Goal: Information Seeking & Learning: Learn about a topic

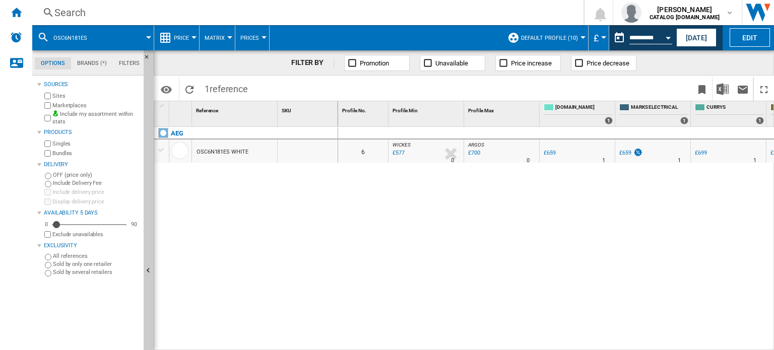
click at [101, 14] on div "Search" at bounding box center [305, 13] width 503 height 14
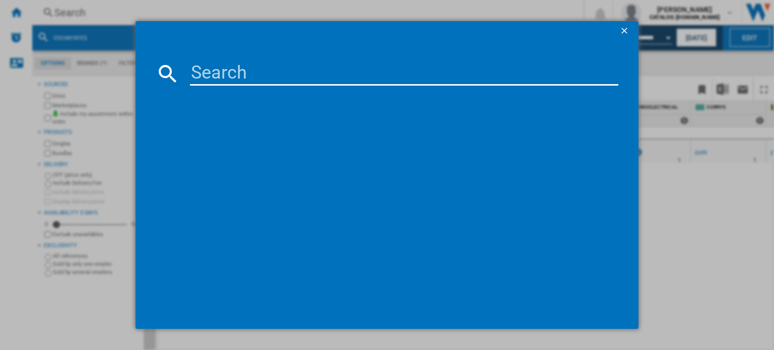
type input "CK90C230T"
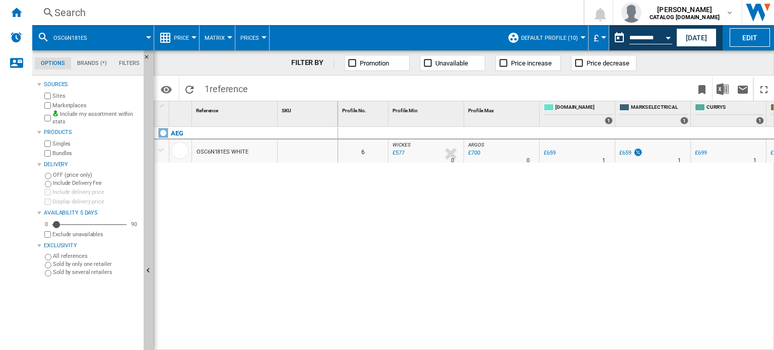
click at [129, 13] on div "Search" at bounding box center [305, 13] width 503 height 14
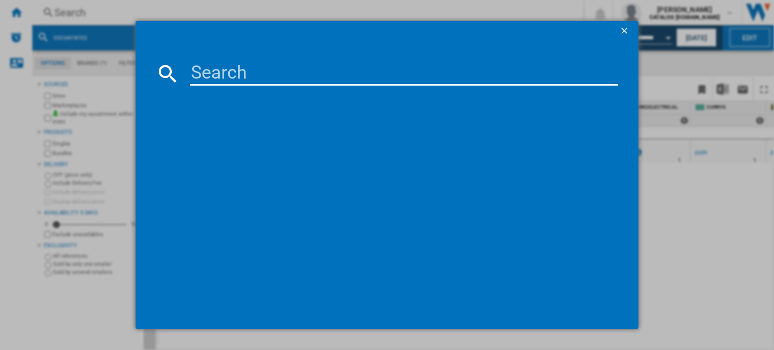
paste input "CK90C230T"
type input "CK90C230T"
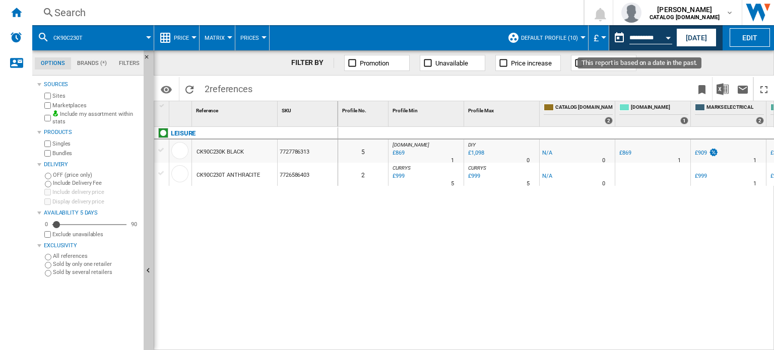
click at [668, 35] on button "Open calendar" at bounding box center [668, 36] width 18 height 18
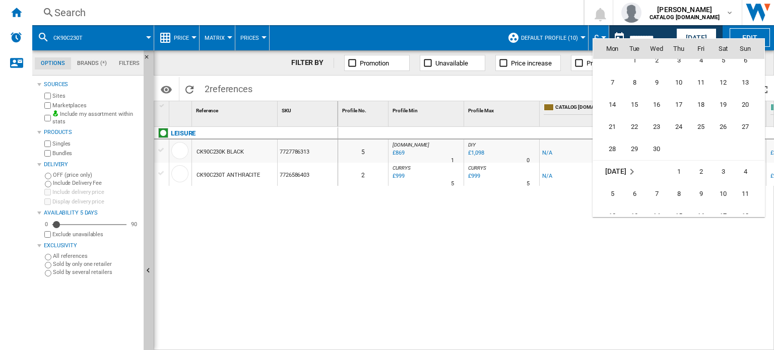
scroll to position [4253, 0]
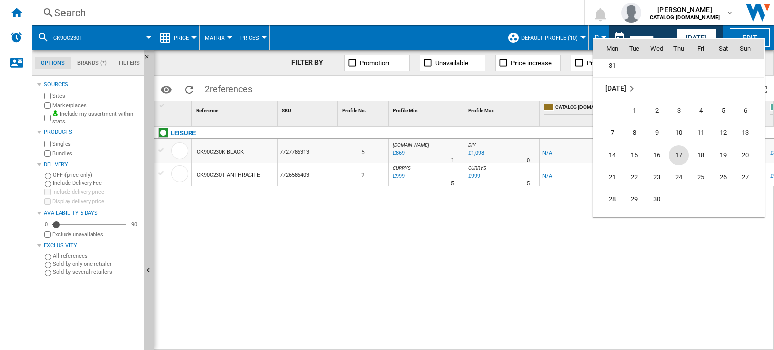
click at [679, 149] on span "17" at bounding box center [678, 155] width 20 height 20
type input "**********"
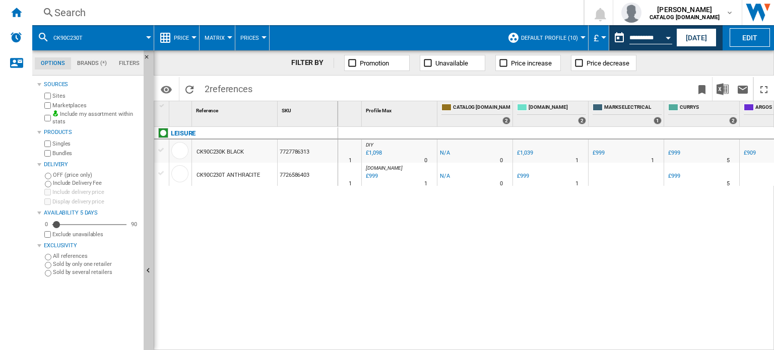
scroll to position [0, 129]
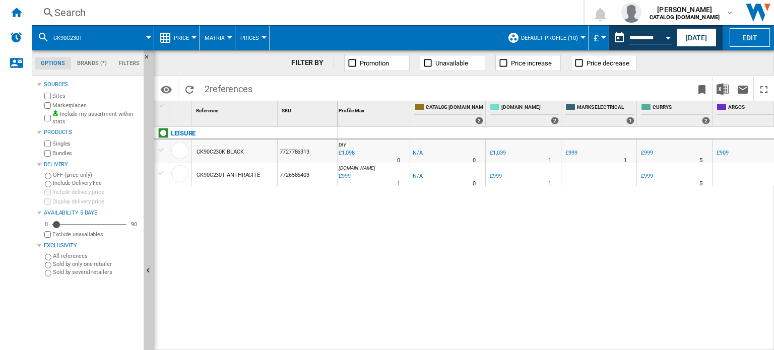
click at [722, 151] on div "£909" at bounding box center [722, 153] width 12 height 7
click at [87, 14] on div "Search" at bounding box center [305, 13] width 503 height 14
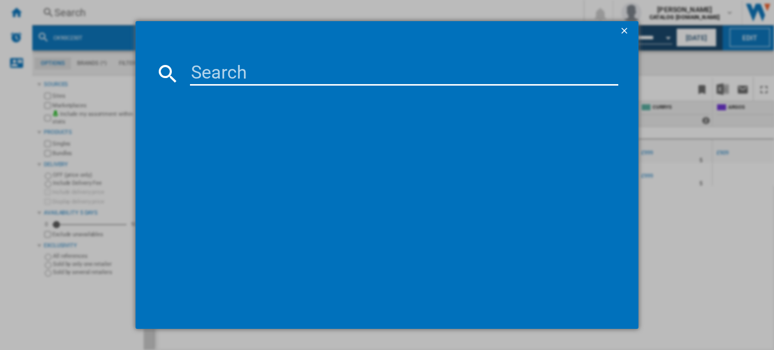
type input "BCFD4V73"
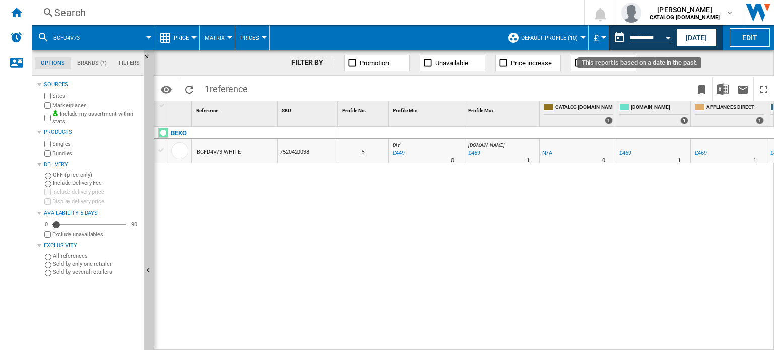
click at [664, 35] on button "Open calendar" at bounding box center [668, 36] width 18 height 18
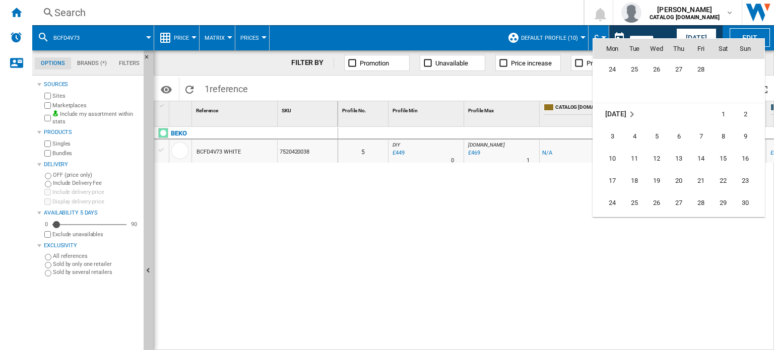
scroll to position [4120, 0]
click at [637, 151] on span "18" at bounding box center [634, 155] width 20 height 20
type input "**********"
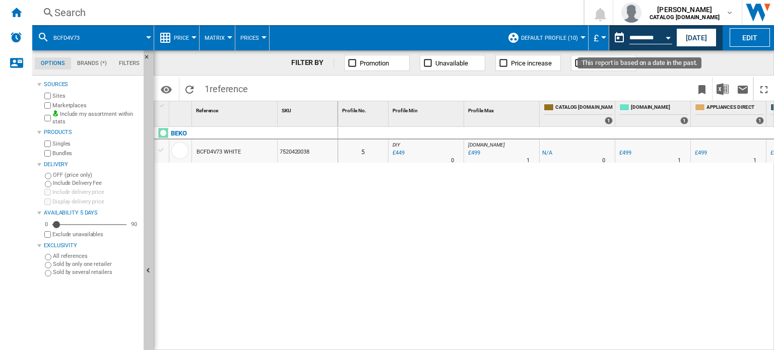
click at [666, 38] on div "Open calendar" at bounding box center [667, 38] width 5 height 3
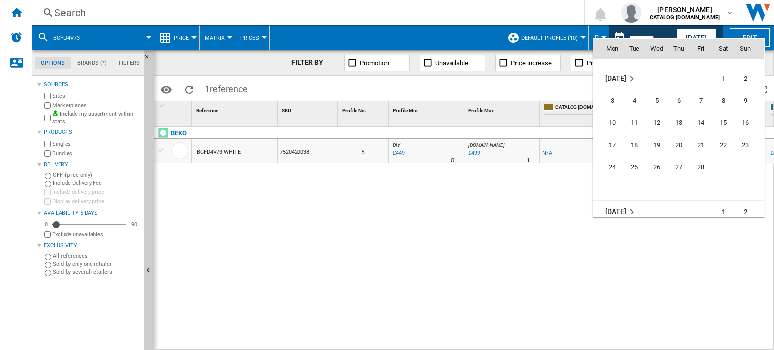
scroll to position [3987, 0]
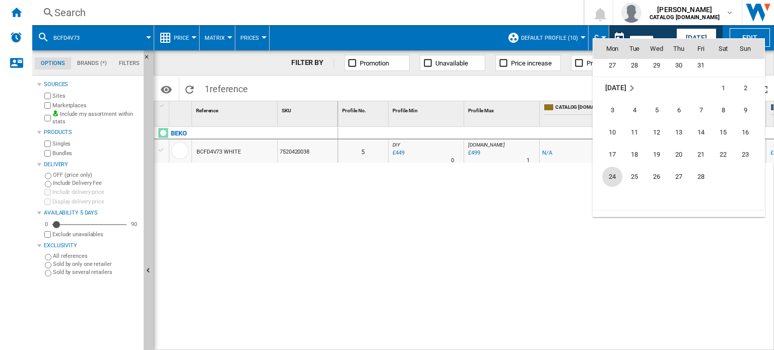
click at [614, 182] on span "24" at bounding box center [612, 177] width 20 height 20
type input "**********"
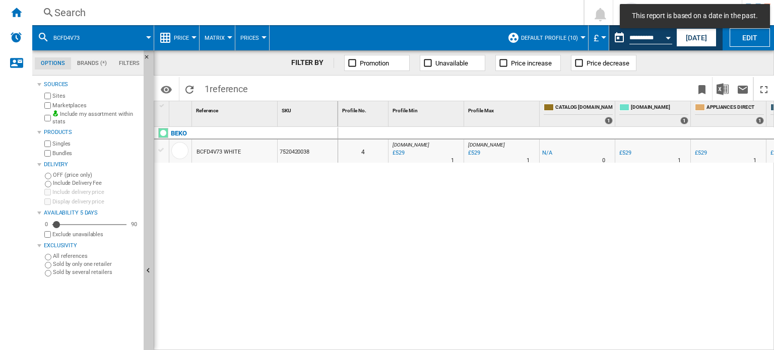
click at [613, 182] on div "0 4 AO.COM : -1.0 % £529 % N/A 1 AO.COM : AO.COM : -1.0 % £529 % N/A 1 AO.COM :…" at bounding box center [556, 239] width 436 height 224
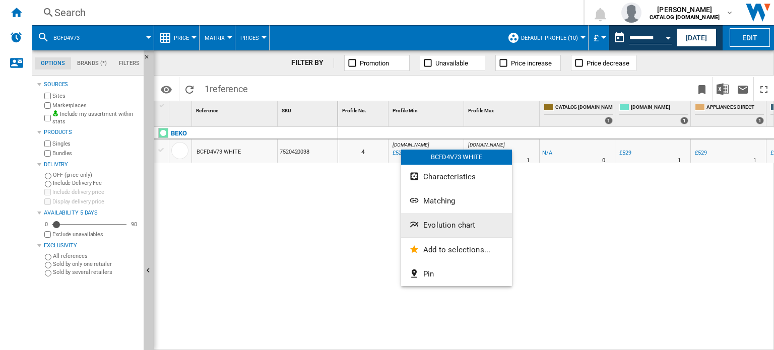
click at [455, 231] on button "Evolution chart" at bounding box center [456, 225] width 111 height 24
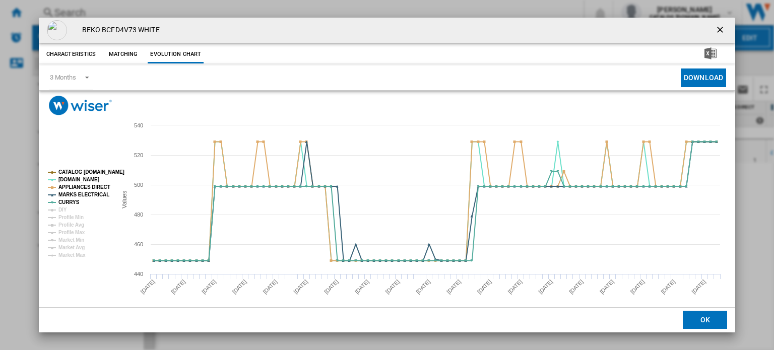
click at [71, 171] on tspan "CATALOG BEKO.UK" at bounding box center [91, 172] width 66 height 6
click at [64, 209] on tspan "DIY" at bounding box center [62, 210] width 9 height 6
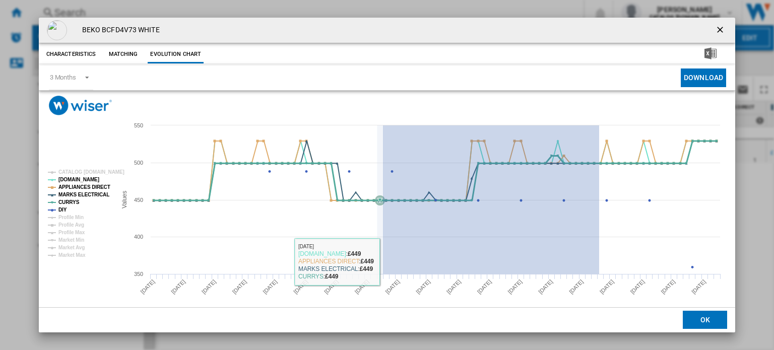
drag, startPoint x: 599, startPoint y: 251, endPoint x: 383, endPoint y: 261, distance: 216.3
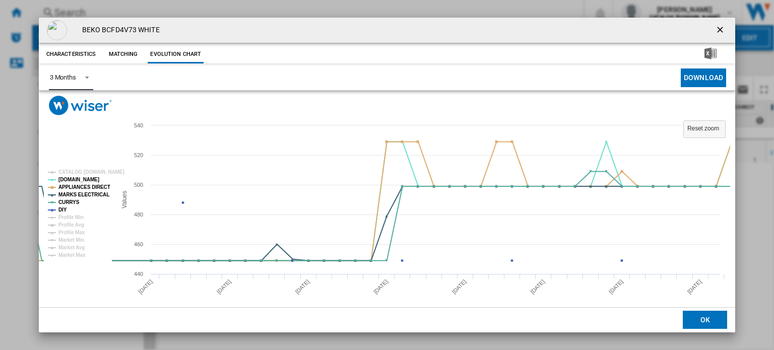
click at [76, 75] on div "3 Months" at bounding box center [63, 78] width 26 height 8
click at [73, 100] on div "6 Months" at bounding box center [62, 102] width 26 height 9
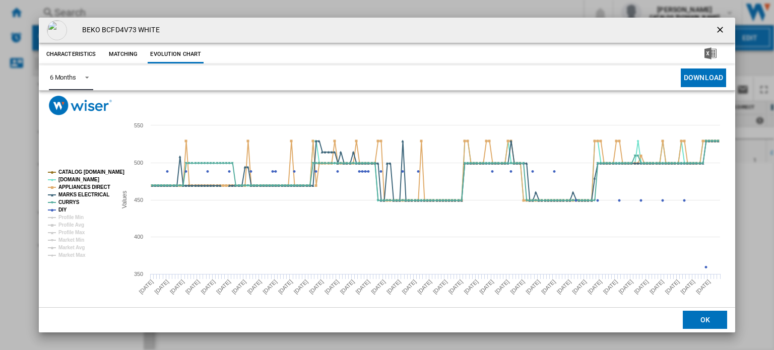
click at [60, 171] on tspan "CATALOG BEKO.UK" at bounding box center [91, 172] width 66 height 6
click at [69, 179] on tspan "AO.COM" at bounding box center [78, 180] width 41 height 6
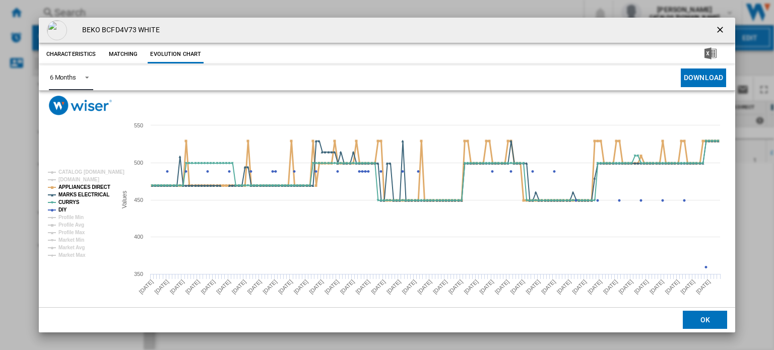
click at [72, 185] on tspan "APPLIANCES DIRECT" at bounding box center [84, 187] width 52 height 6
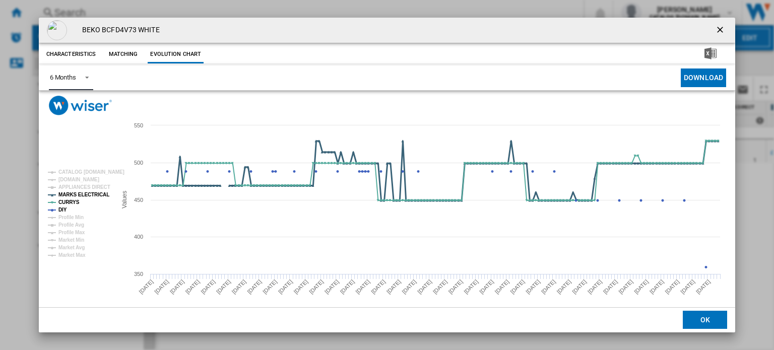
click at [73, 193] on tspan "MARKS ELECTRICAL" at bounding box center [83, 195] width 51 height 6
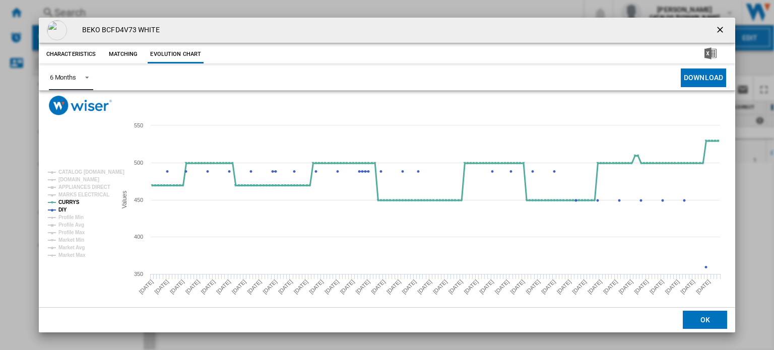
click at [73, 200] on tspan "CURRYS" at bounding box center [68, 202] width 21 height 6
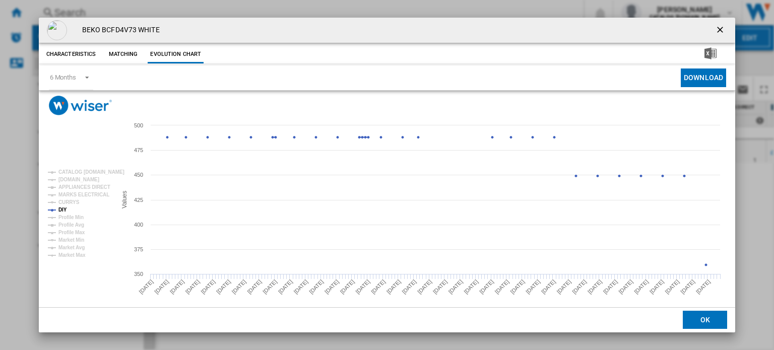
click at [715, 29] on ng-md-icon "getI18NText('BUTTONS.CLOSE_DIALOG')" at bounding box center [721, 31] width 12 height 12
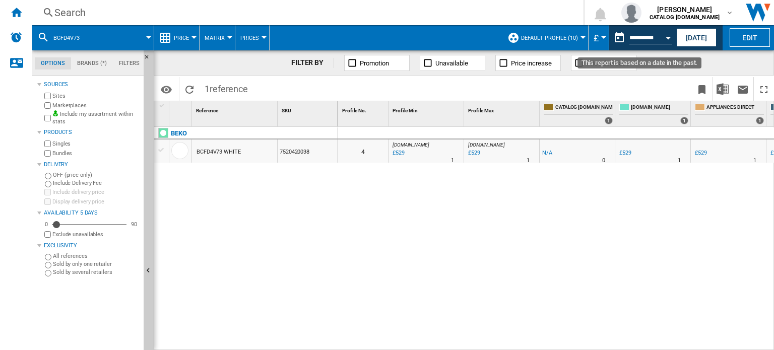
click at [668, 37] on div "Open calendar" at bounding box center [667, 38] width 5 height 3
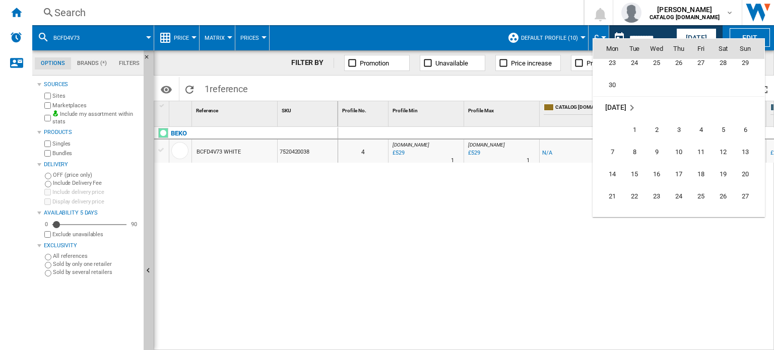
scroll to position [4659, 0]
click at [639, 106] on span "1" at bounding box center [634, 105] width 20 height 20
type input "**********"
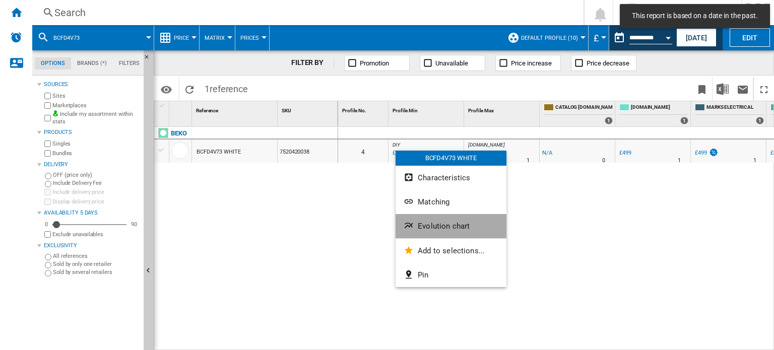
click at [427, 226] on span "Evolution chart" at bounding box center [444, 226] width 52 height 9
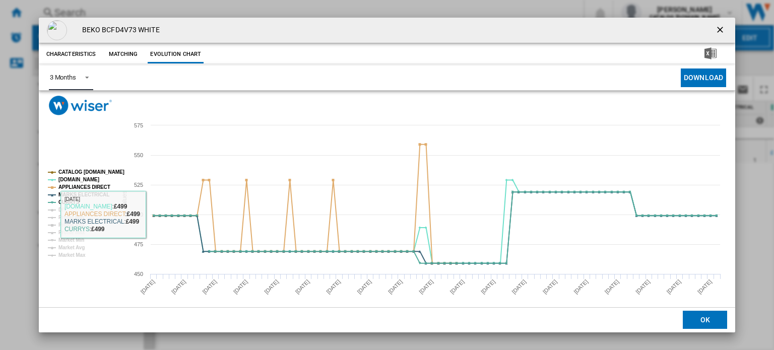
click at [79, 81] on span "Product popup" at bounding box center [84, 76] width 12 height 9
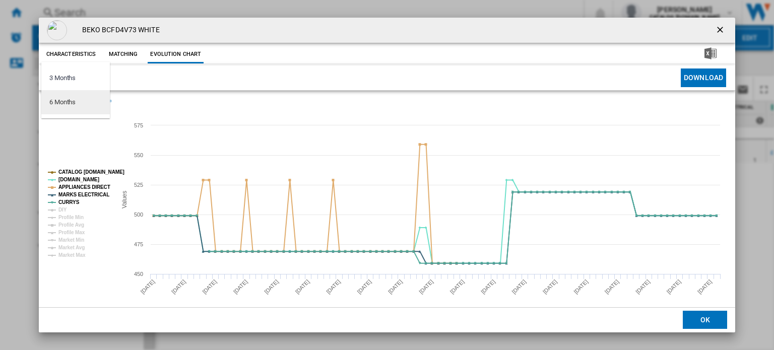
click at [78, 99] on md-option "6 Months" at bounding box center [75, 102] width 69 height 24
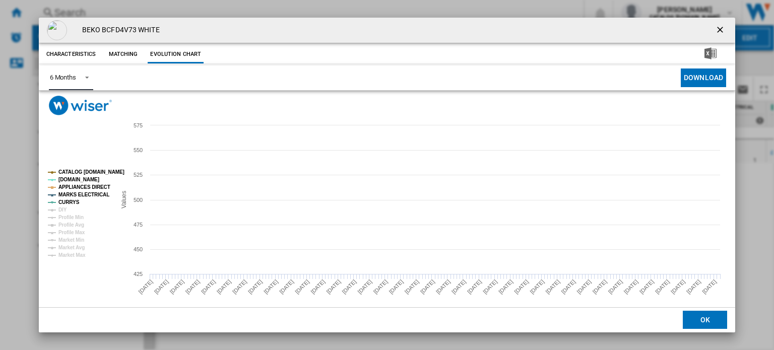
click at [86, 167] on rect "Product popup" at bounding box center [78, 214] width 68 height 96
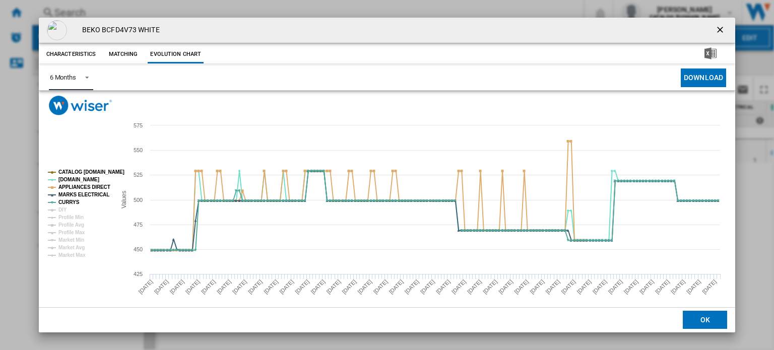
click at [83, 172] on tspan "CATALOG BEKO.UK" at bounding box center [91, 172] width 66 height 6
click at [76, 179] on tspan "AO.COM" at bounding box center [78, 180] width 41 height 6
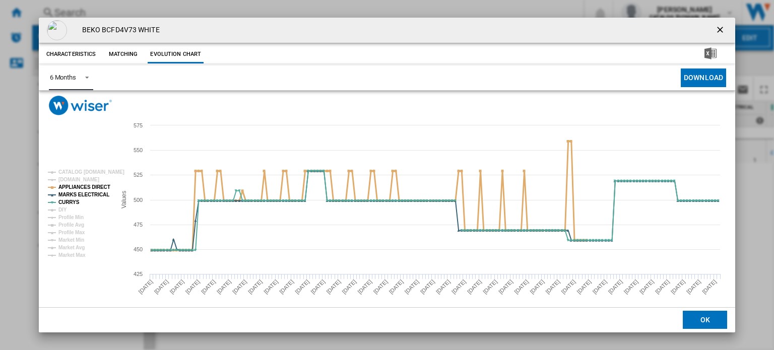
click at [71, 185] on tspan "APPLIANCES DIRECT" at bounding box center [84, 187] width 52 height 6
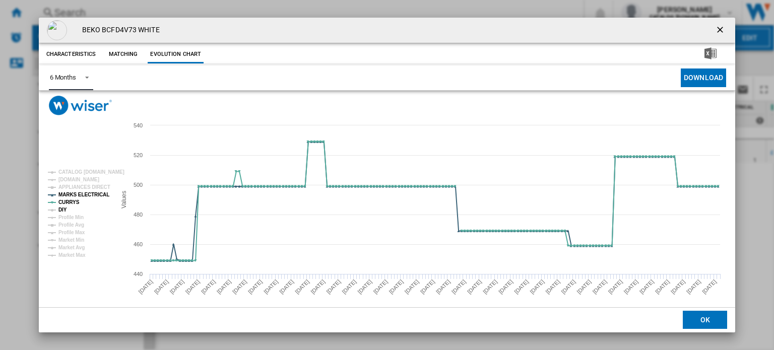
click at [65, 211] on tspan "DIY" at bounding box center [62, 210] width 9 height 6
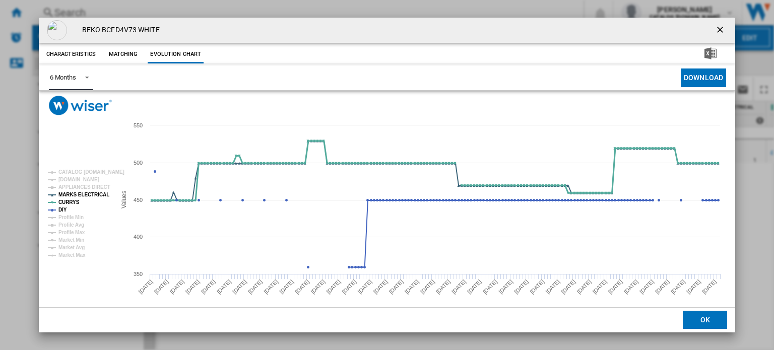
click at [66, 204] on tspan "CURRYS" at bounding box center [68, 202] width 21 height 6
click at [71, 192] on tspan "MARKS ELECTRICAL" at bounding box center [83, 195] width 51 height 6
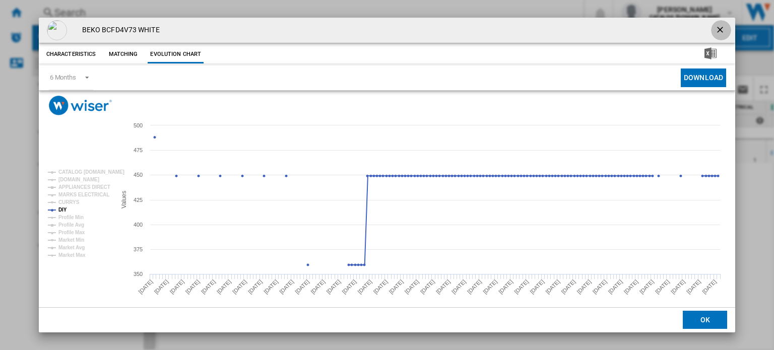
click at [719, 29] on ng-md-icon "getI18NText('BUTTONS.CLOSE_DIALOG')" at bounding box center [721, 31] width 12 height 12
